Goal: Navigation & Orientation: Find specific page/section

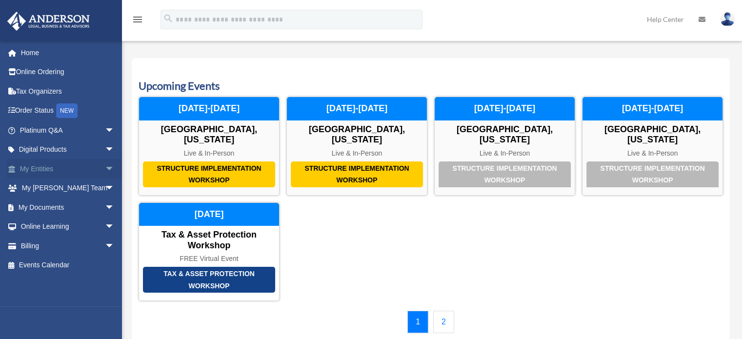
click at [105, 167] on span "arrow_drop_down" at bounding box center [115, 169] width 20 height 20
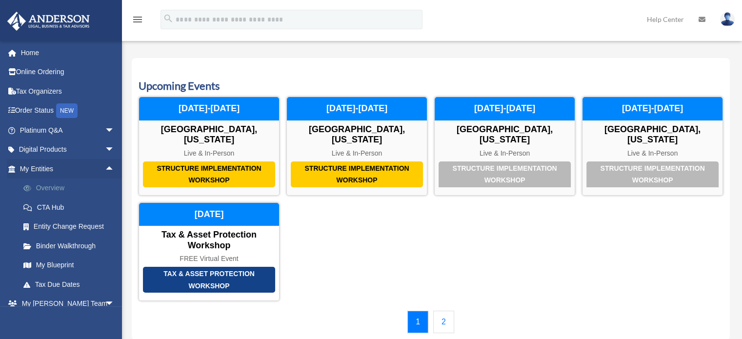
click at [39, 189] on link "Overview" at bounding box center [72, 188] width 116 height 20
